Goal: Task Accomplishment & Management: Manage account settings

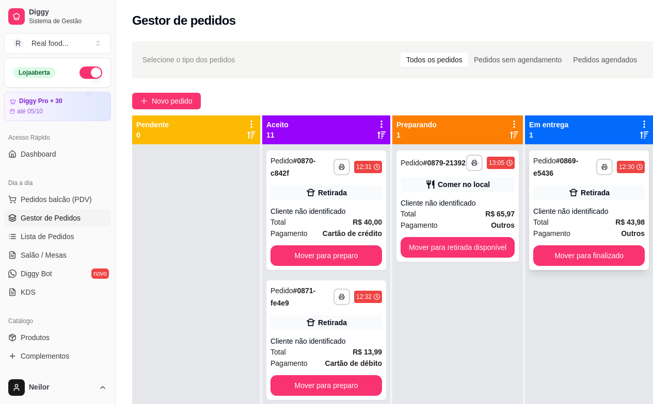
scroll to position [1028, 0]
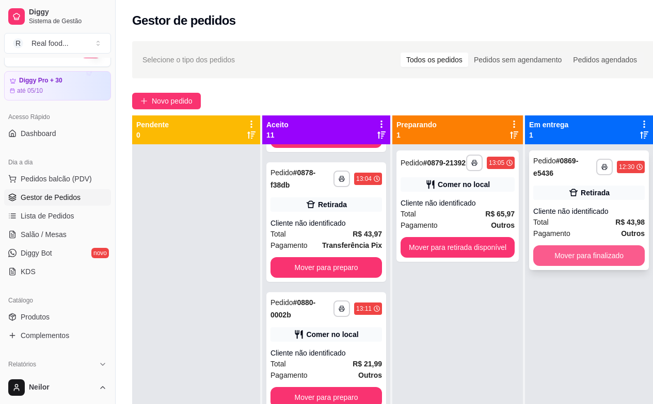
click at [611, 252] on button "Mover para finalizado" at bounding box center [588, 256] width 111 height 21
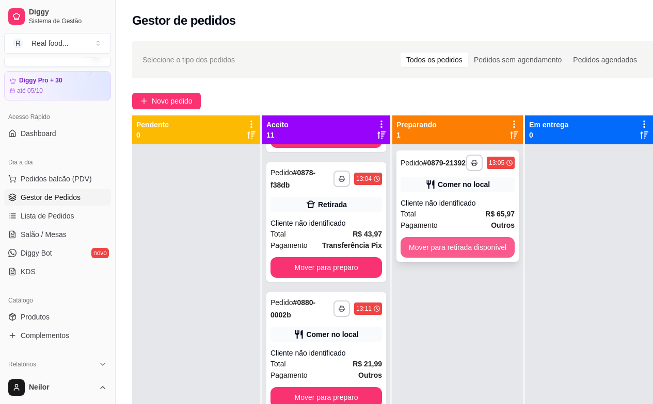
click at [479, 248] on button "Mover para retirada disponível" at bounding box center [457, 247] width 114 height 21
click at [479, 248] on div "Mover para retirada disponível" at bounding box center [457, 247] width 114 height 21
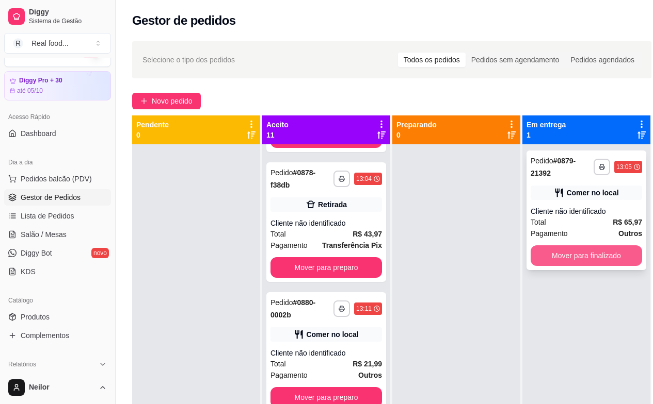
click at [586, 257] on button "Mover para finalizado" at bounding box center [585, 256] width 111 height 21
click at [586, 257] on div "Mover para finalizado" at bounding box center [585, 256] width 111 height 21
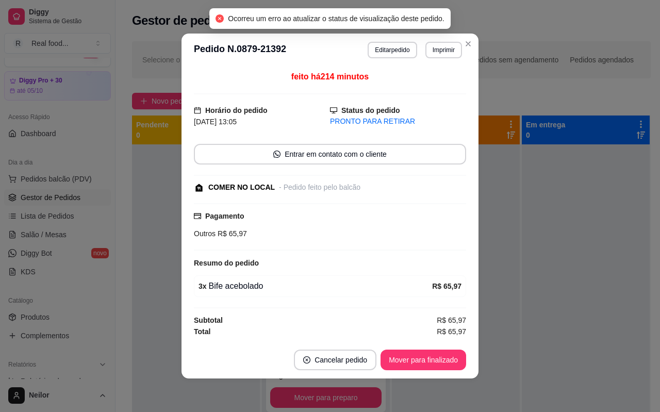
click at [582, 270] on div at bounding box center [586, 350] width 128 height 412
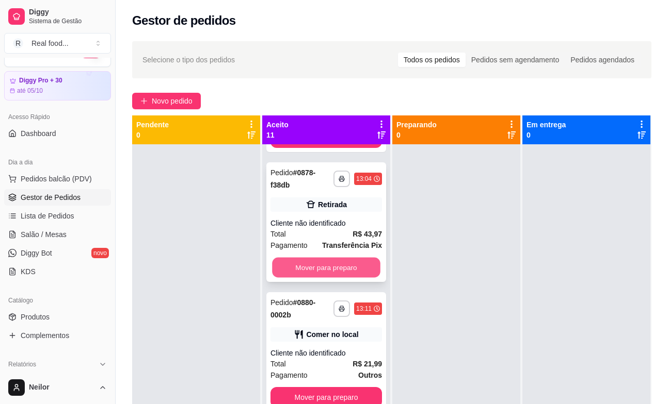
click at [335, 274] on button "Mover para preparo" at bounding box center [326, 268] width 108 height 20
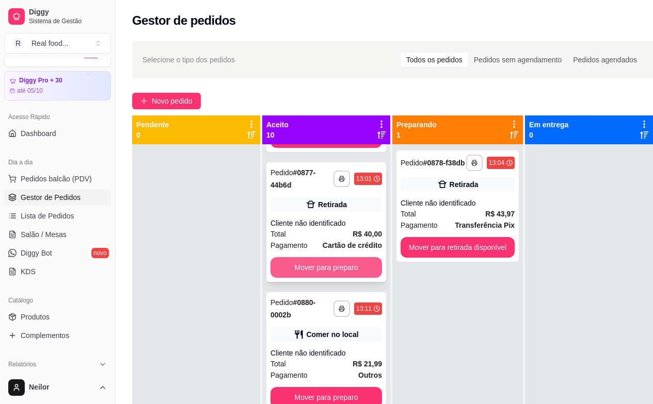
click at [335, 271] on button "Mover para preparo" at bounding box center [325, 267] width 111 height 21
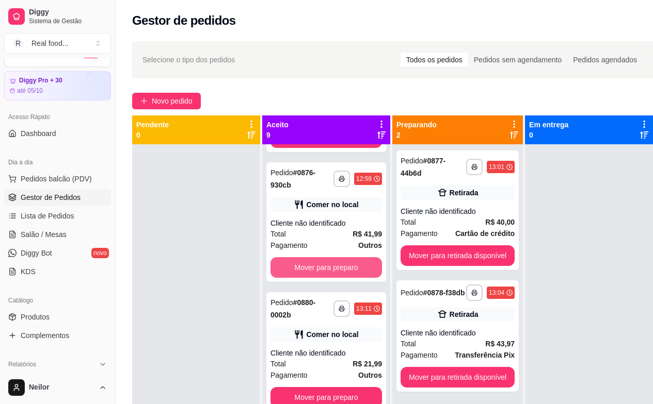
click at [335, 271] on button "Mover para preparo" at bounding box center [325, 267] width 111 height 21
click at [335, 271] on div "Mover para preparo" at bounding box center [325, 267] width 111 height 21
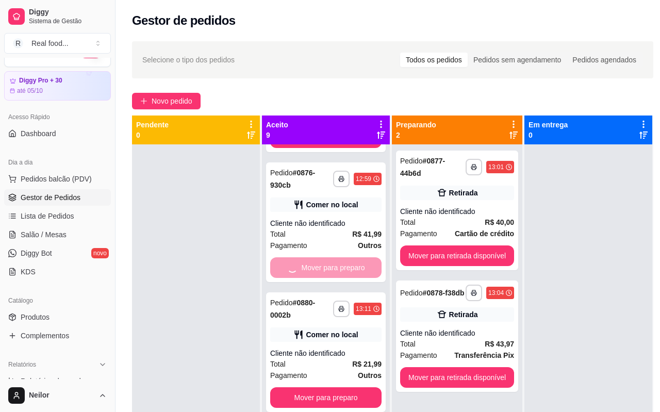
scroll to position [638, 0]
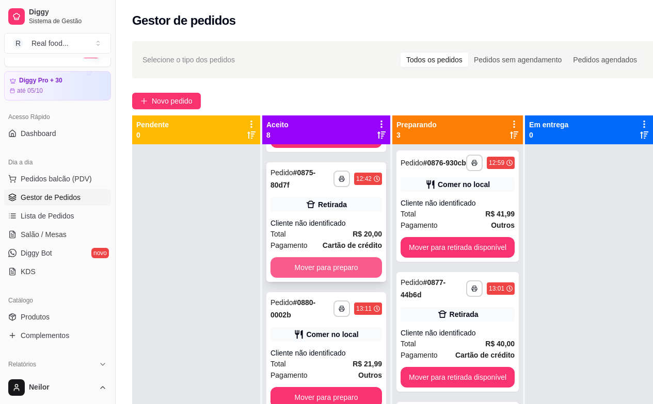
click at [323, 266] on button "Mover para preparo" at bounding box center [325, 267] width 111 height 21
click at [323, 266] on div "Mover para preparo" at bounding box center [325, 267] width 111 height 21
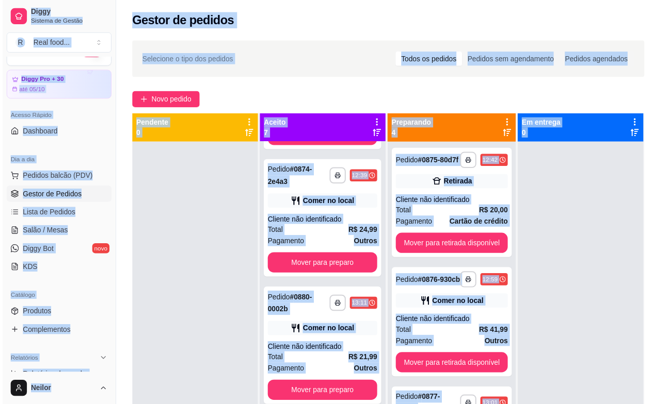
scroll to position [508, 0]
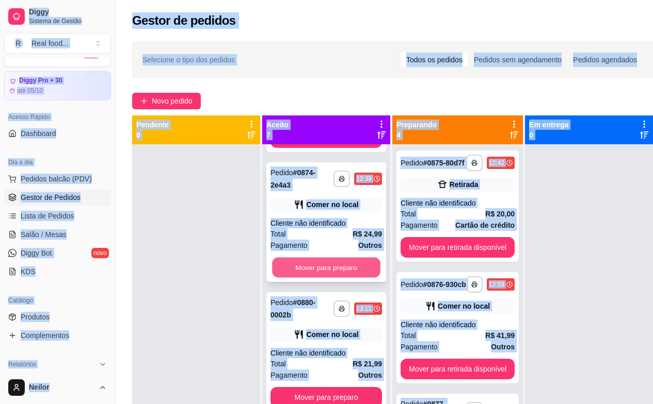
click at [325, 274] on button "Mover para preparo" at bounding box center [326, 268] width 108 height 20
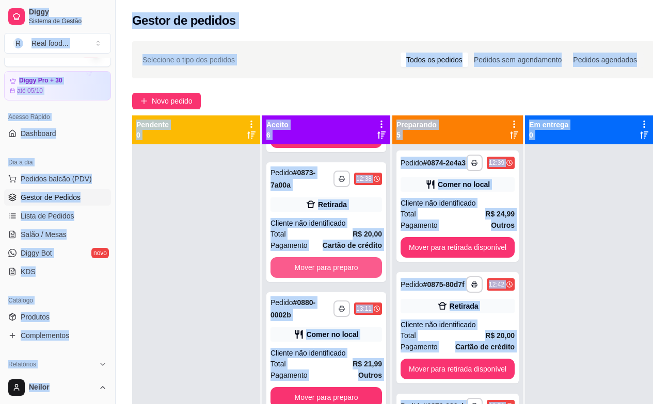
click at [325, 268] on button "Mover para preparo" at bounding box center [325, 267] width 111 height 21
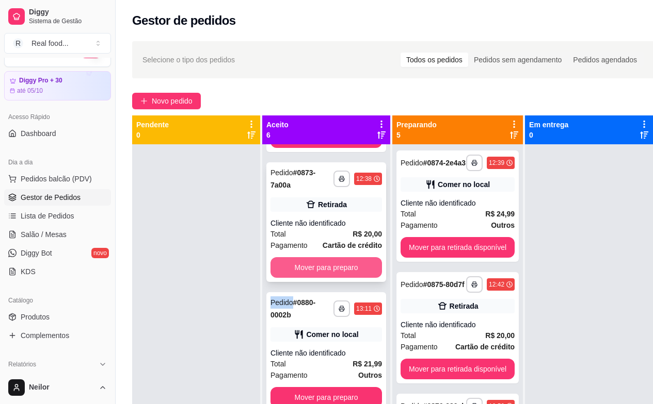
click at [325, 268] on div "Mover para preparo" at bounding box center [325, 267] width 111 height 21
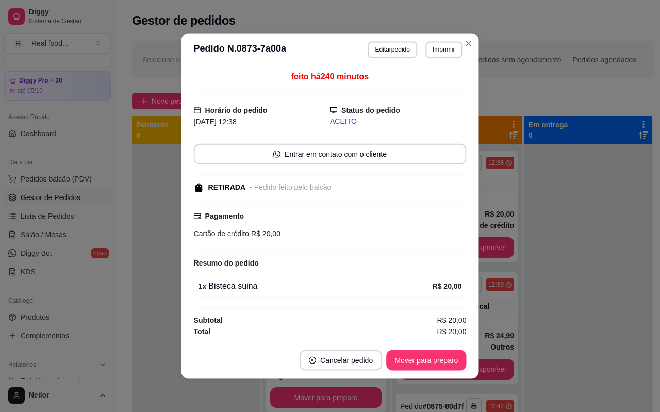
scroll to position [248, 0]
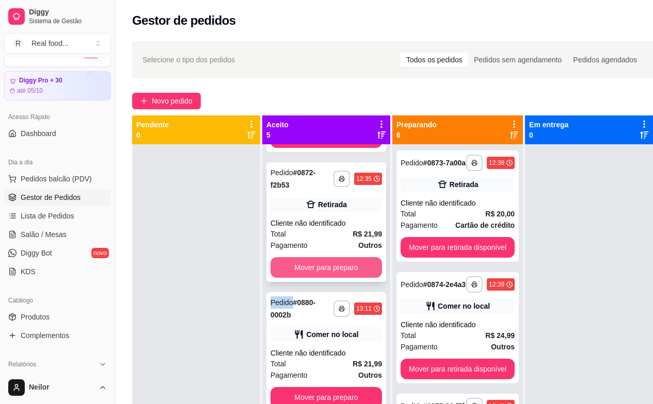
click at [349, 264] on button "Mover para preparo" at bounding box center [325, 267] width 111 height 21
click at [349, 264] on div "Mover para preparo" at bounding box center [325, 267] width 111 height 21
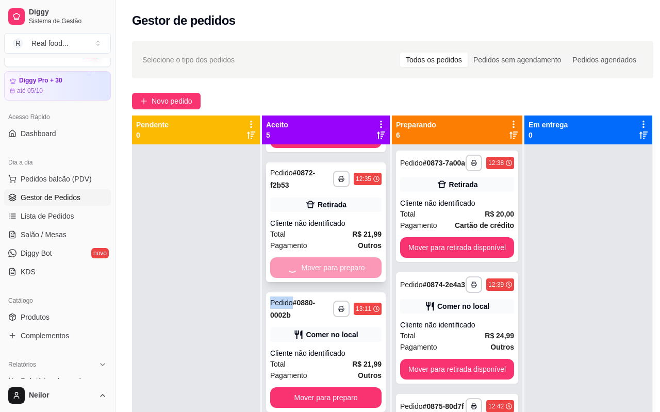
scroll to position [118, 0]
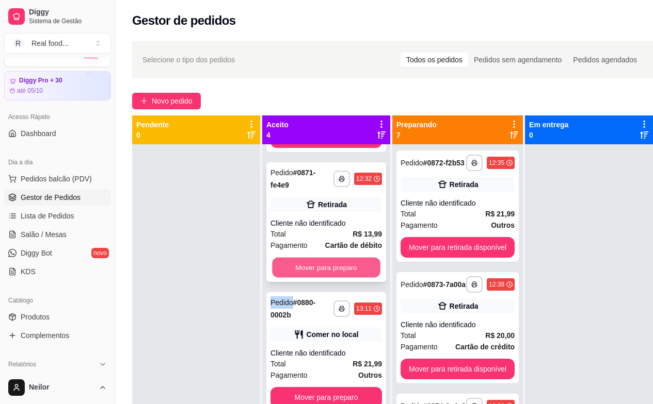
click at [326, 268] on button "Mover para preparo" at bounding box center [326, 268] width 108 height 20
click at [326, 268] on div "Mover para preparo" at bounding box center [325, 267] width 111 height 21
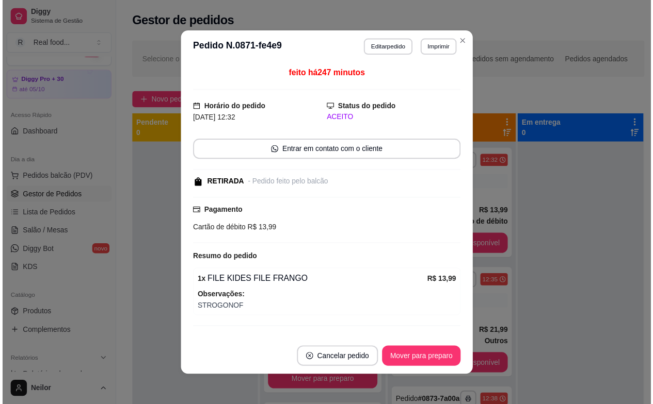
scroll to position [0, 0]
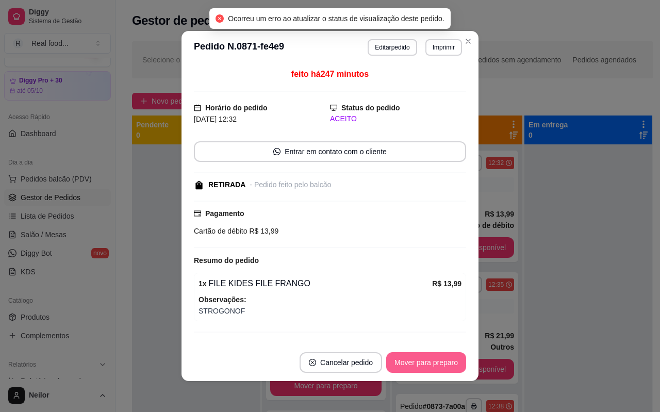
click at [419, 369] on button "Mover para preparo" at bounding box center [426, 362] width 80 height 21
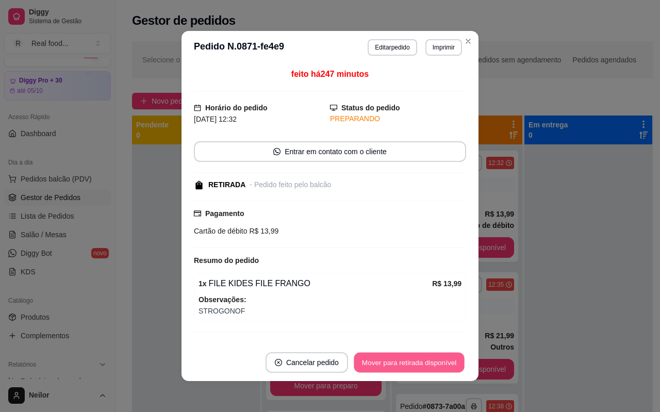
click at [409, 366] on button "Mover para retirada disponível" at bounding box center [409, 363] width 110 height 20
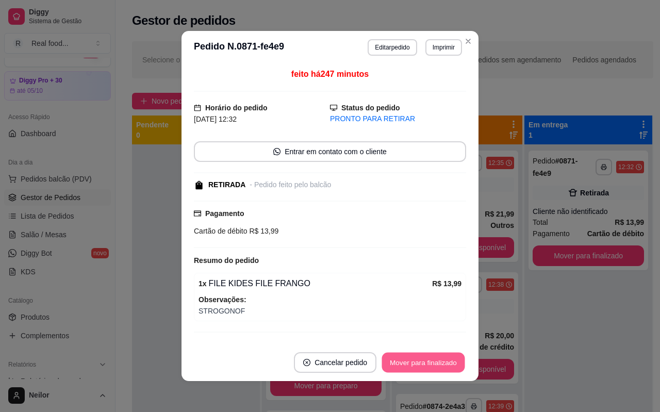
click at [409, 365] on button "Mover para finalizado" at bounding box center [423, 363] width 83 height 20
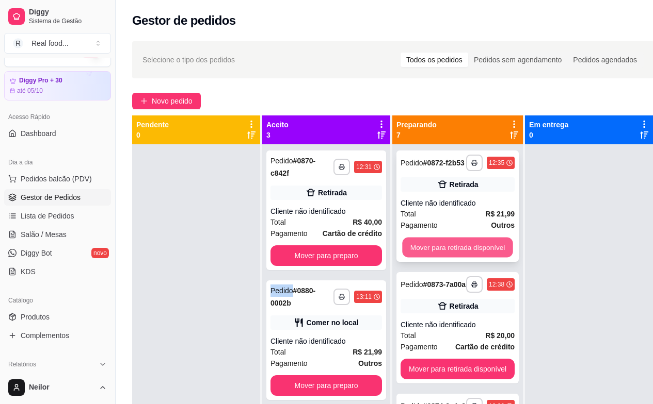
click at [458, 244] on button "Mover para retirada disponível" at bounding box center [457, 248] width 110 height 20
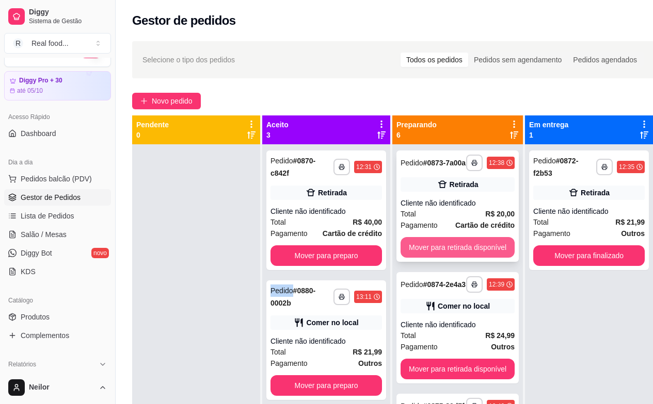
click at [484, 253] on button "Mover para retirada disponível" at bounding box center [457, 247] width 114 height 21
click at [484, 253] on div "Mover para retirada disponível" at bounding box center [457, 247] width 114 height 21
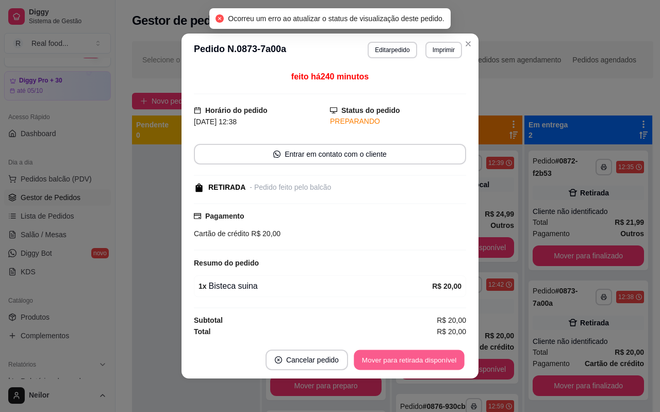
click at [411, 363] on button "Mover para retirada disponível" at bounding box center [409, 360] width 110 height 20
click at [411, 363] on button "Mover para finalizado" at bounding box center [423, 360] width 83 height 20
click at [411, 363] on div "Mover para finalizado" at bounding box center [424, 360] width 86 height 21
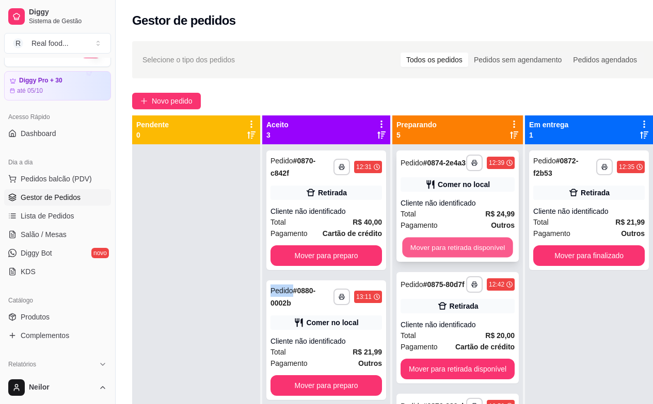
click at [459, 257] on button "Mover para retirada disponível" at bounding box center [457, 248] width 110 height 20
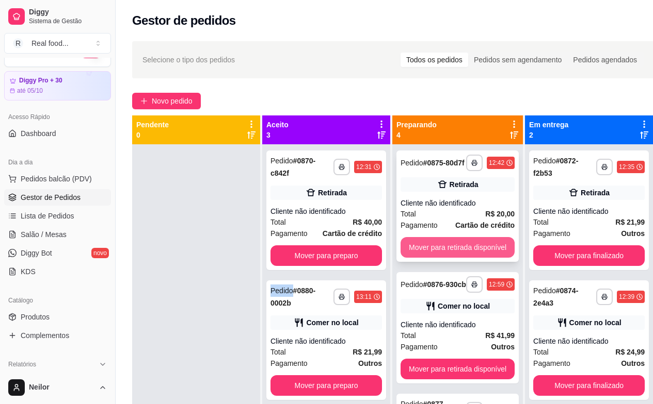
click at [461, 249] on button "Mover para retirada disponível" at bounding box center [457, 247] width 114 height 21
click at [461, 249] on div "Mover para retirada disponível" at bounding box center [457, 247] width 114 height 21
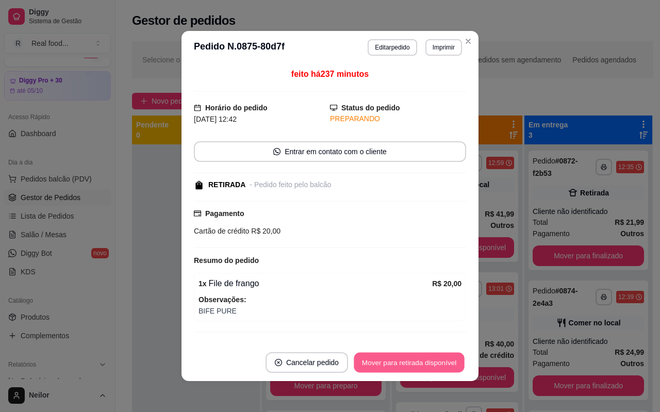
click at [401, 361] on button "Mover para retirada disponível" at bounding box center [409, 363] width 110 height 20
click at [401, 361] on button "Mover para finalizado" at bounding box center [423, 363] width 83 height 20
click at [401, 361] on div "Mover para finalizado" at bounding box center [424, 362] width 86 height 21
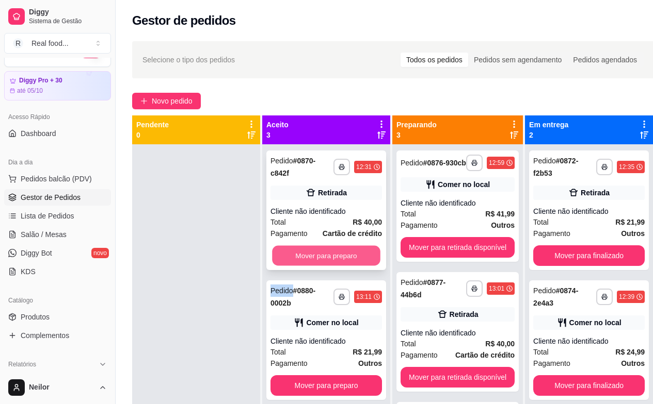
click at [321, 252] on button "Mover para preparo" at bounding box center [326, 256] width 108 height 20
click at [321, 252] on div "Mover para preparo" at bounding box center [325, 256] width 111 height 21
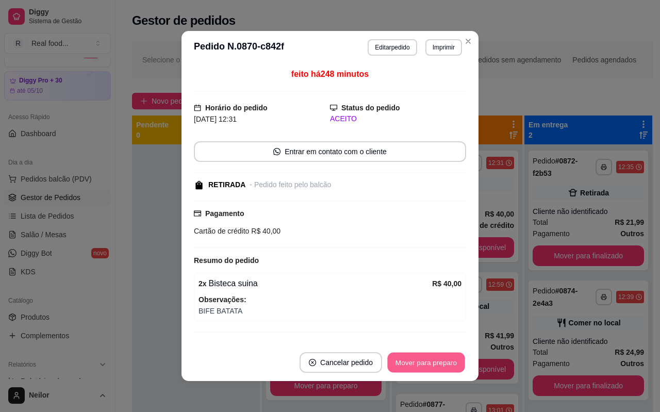
click at [415, 359] on button "Mover para preparo" at bounding box center [425, 363] width 77 height 20
click at [415, 359] on button "Mover para retirada disponível" at bounding box center [409, 363] width 110 height 20
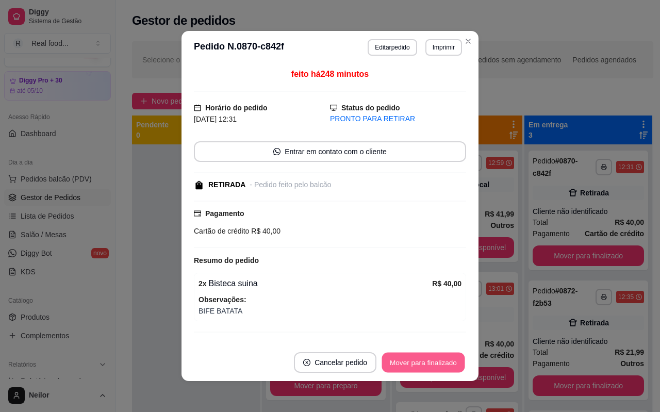
click at [415, 359] on button "Mover para finalizado" at bounding box center [423, 363] width 83 height 20
click at [415, 359] on div "Mover para finalizado" at bounding box center [424, 362] width 86 height 21
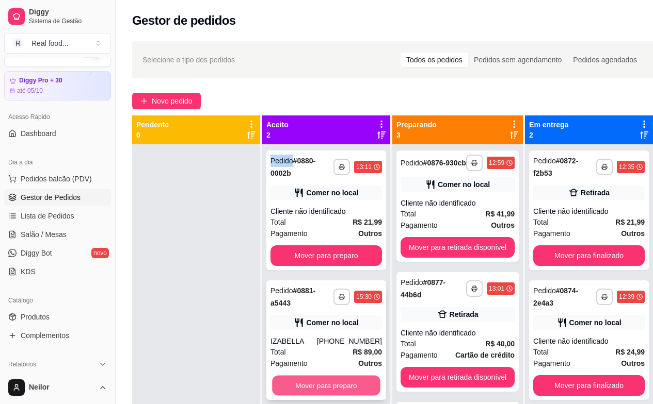
click at [334, 386] on button "Mover para preparo" at bounding box center [326, 386] width 108 height 20
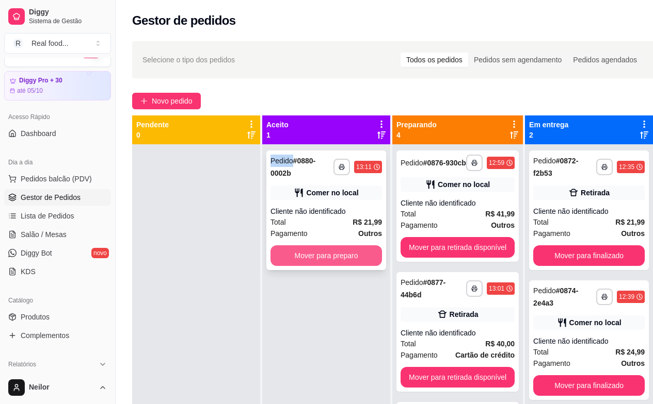
click at [350, 257] on button "Mover para preparo" at bounding box center [325, 256] width 111 height 21
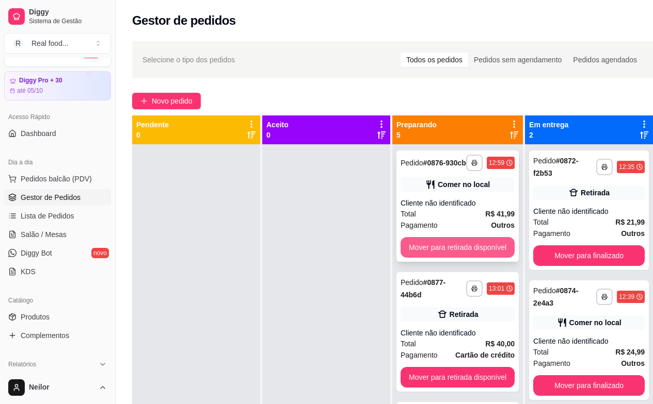
click at [476, 258] on button "Mover para retirada disponível" at bounding box center [457, 247] width 114 height 21
click at [476, 261] on div "**********" at bounding box center [457, 206] width 122 height 111
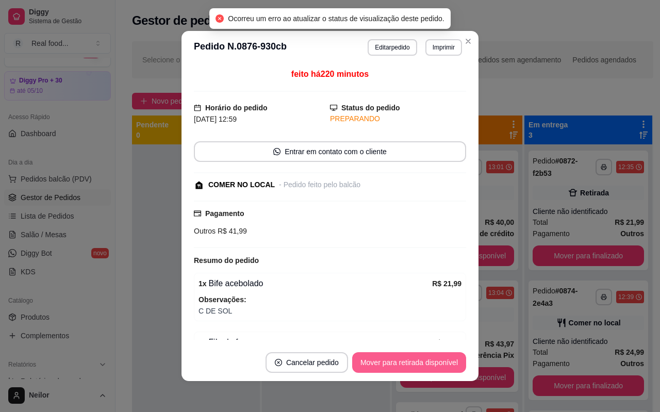
click at [424, 365] on button "Mover para retirada disponível" at bounding box center [409, 362] width 114 height 21
click at [424, 365] on div "Mover para retirada disponível" at bounding box center [409, 362] width 114 height 21
click at [424, 364] on button "Mover para finalizado" at bounding box center [423, 363] width 83 height 20
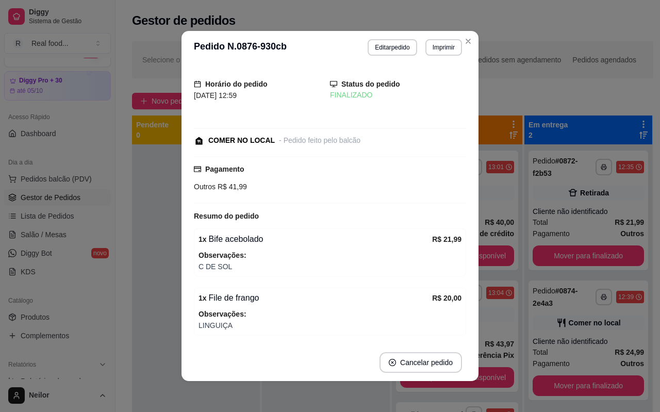
click at [465, 384] on button "Mover para retirada disponível" at bounding box center [457, 377] width 114 height 21
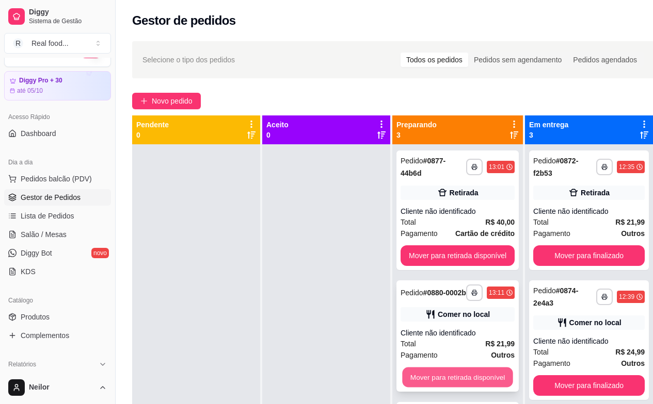
click at [463, 381] on button "Mover para retirada disponível" at bounding box center [457, 378] width 110 height 20
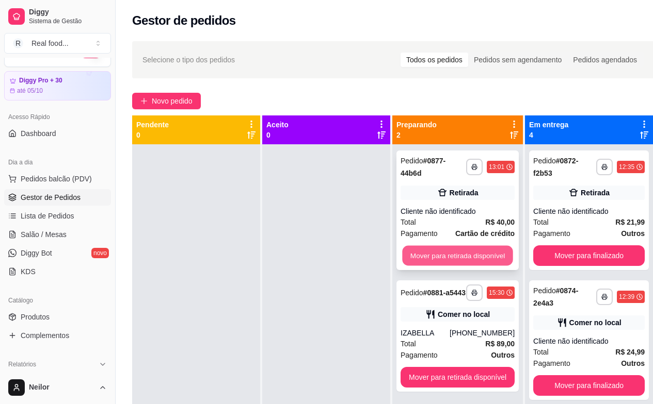
click at [452, 252] on button "Mover para retirada disponível" at bounding box center [457, 256] width 110 height 20
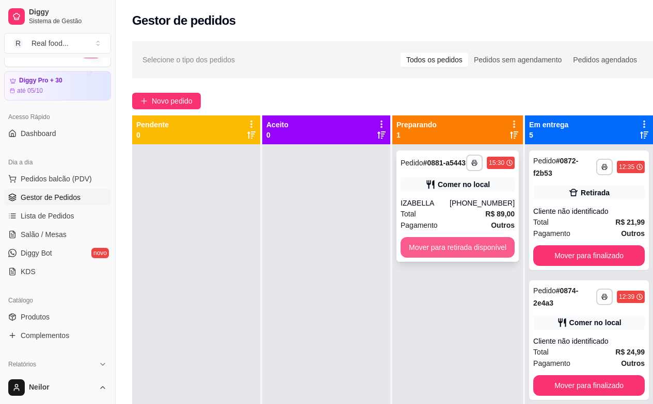
click at [431, 254] on button "Mover para retirada disponível" at bounding box center [457, 247] width 114 height 21
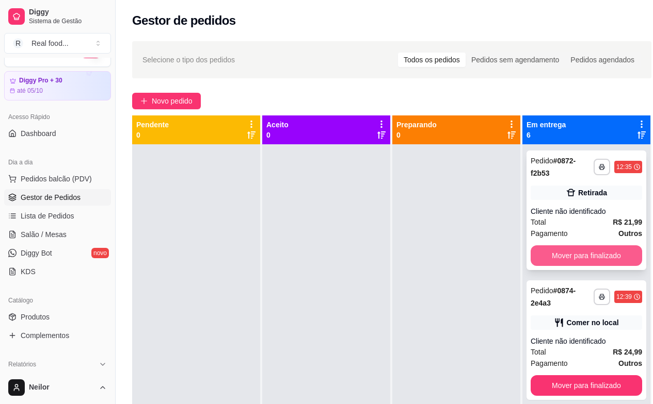
click at [581, 252] on button "Mover para finalizado" at bounding box center [585, 256] width 111 height 21
click at [581, 252] on div "Mover para finalizado" at bounding box center [585, 256] width 111 height 21
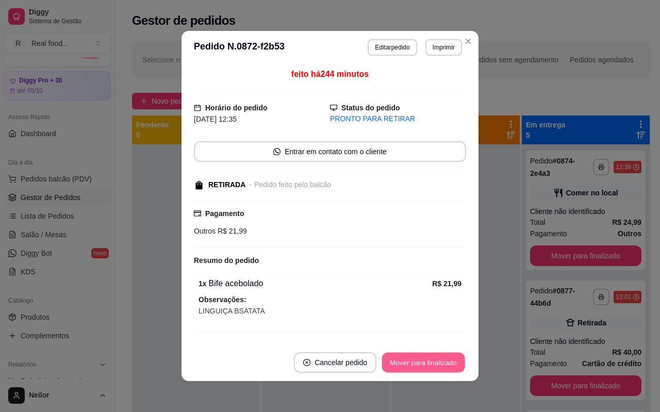
click at [419, 361] on button "Mover para finalizado" at bounding box center [423, 363] width 83 height 20
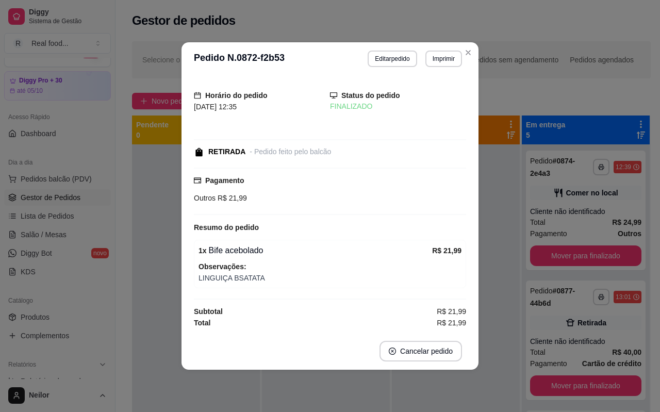
click at [584, 254] on button "Mover para finalizado" at bounding box center [585, 256] width 111 height 21
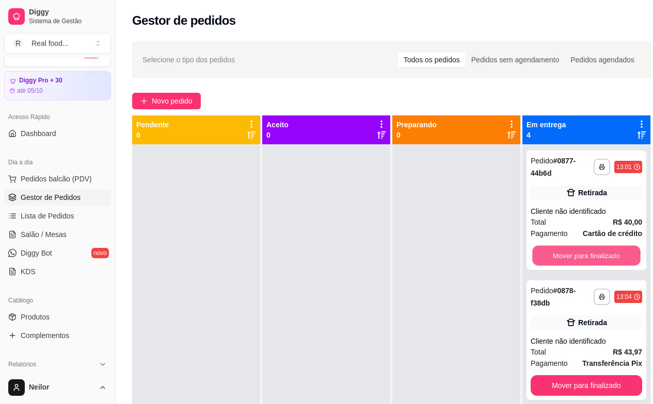
click at [584, 254] on button "Mover para finalizado" at bounding box center [586, 256] width 108 height 20
click at [584, 254] on button "Mover para finalizado" at bounding box center [585, 256] width 111 height 21
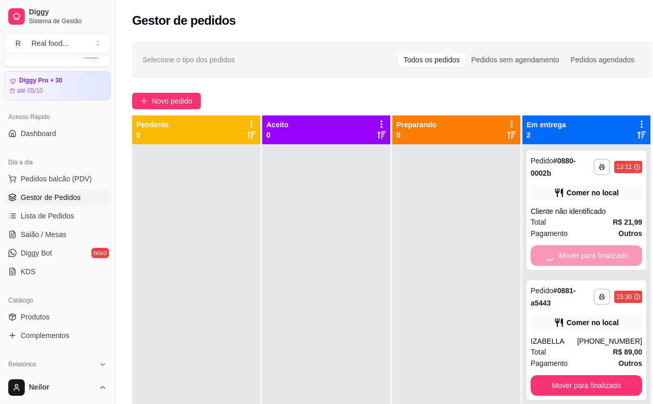
click at [584, 254] on div "Mover para finalizado" at bounding box center [585, 256] width 111 height 21
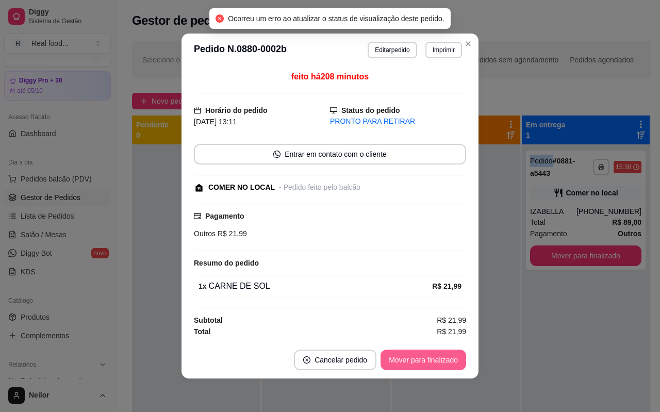
click at [417, 362] on button "Mover para finalizado" at bounding box center [424, 360] width 86 height 21
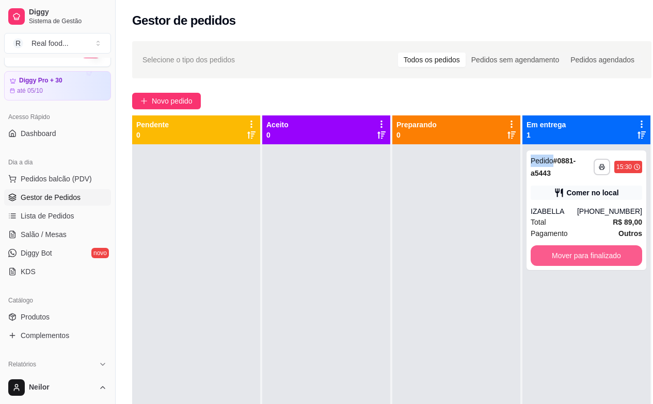
click at [592, 256] on button "Mover para finalizado" at bounding box center [585, 256] width 111 height 21
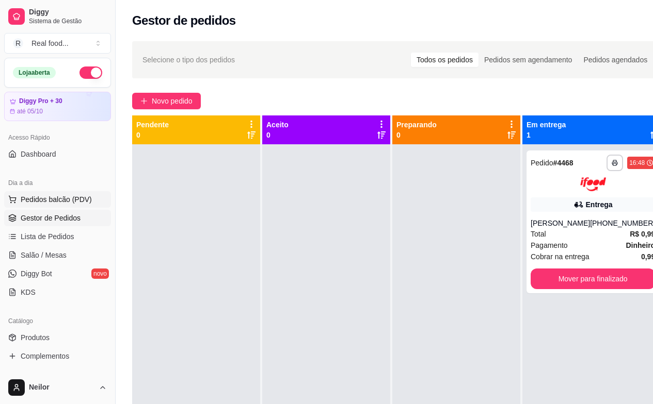
click at [37, 203] on span "Pedidos balcão (PDV)" at bounding box center [56, 200] width 71 height 10
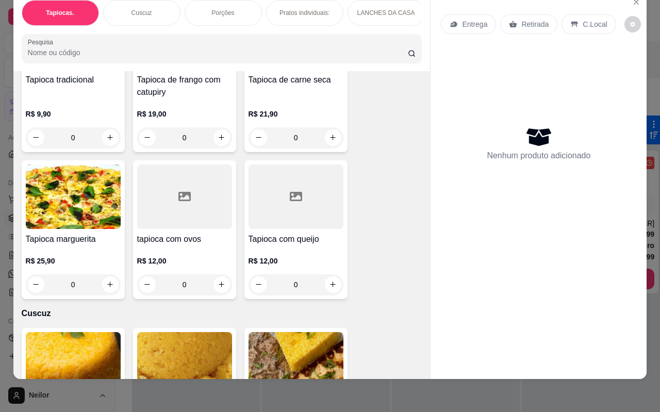
scroll to position [155, 0]
